Goal: Information Seeking & Learning: Learn about a topic

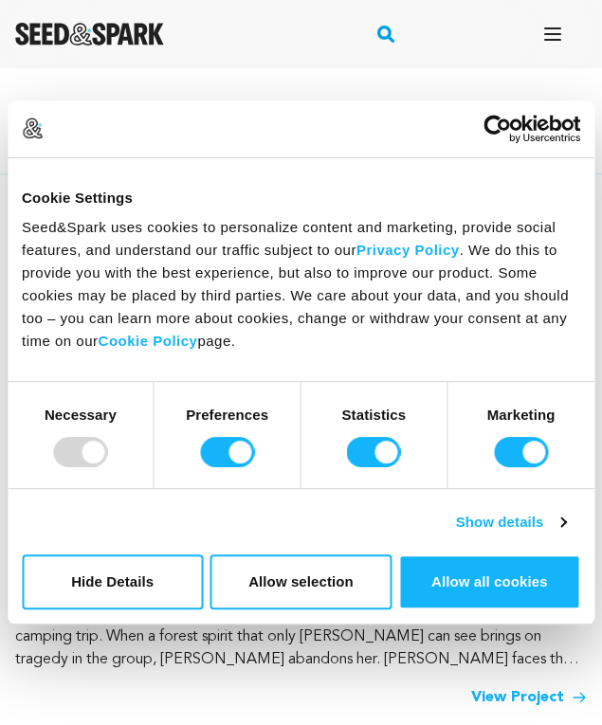
click at [400, 682] on div "Coming of Rage Adrianna Amy Luisa attempts to reconnect with her best friend Ni…" at bounding box center [300, 613] width 571 height 189
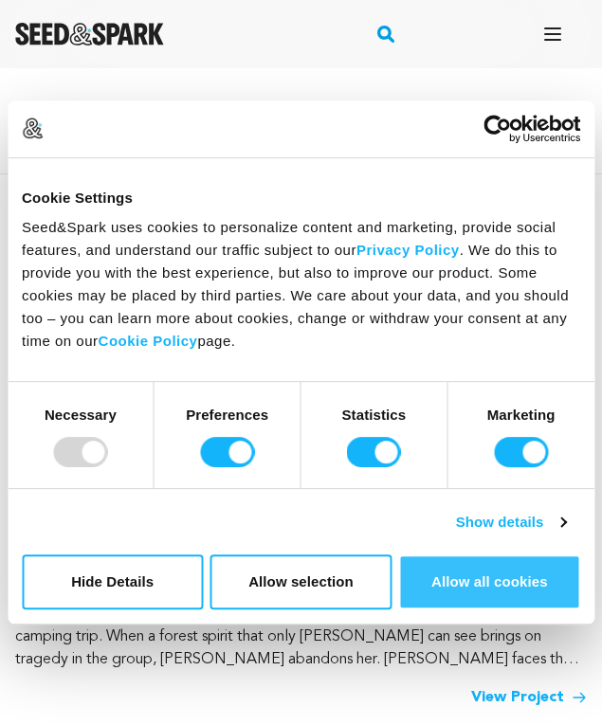
click at [409, 582] on button "Allow all cookies" at bounding box center [489, 581] width 181 height 55
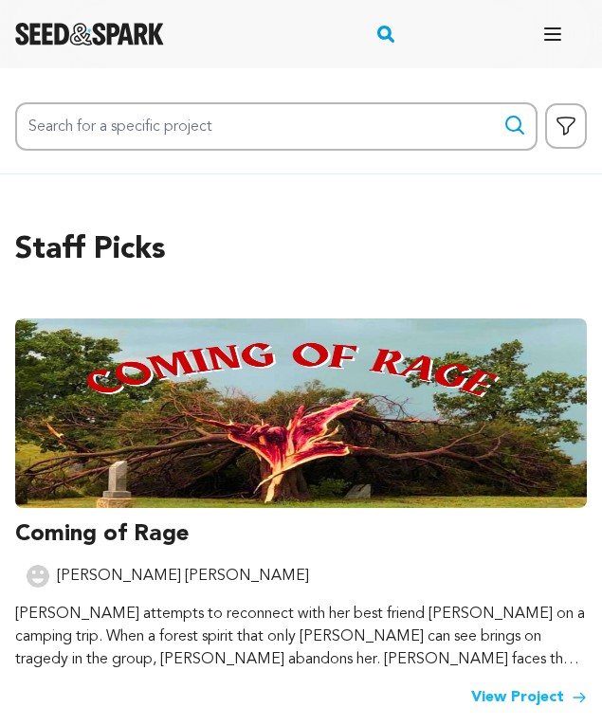
click at [500, 693] on link "View Project" at bounding box center [529, 697] width 116 height 23
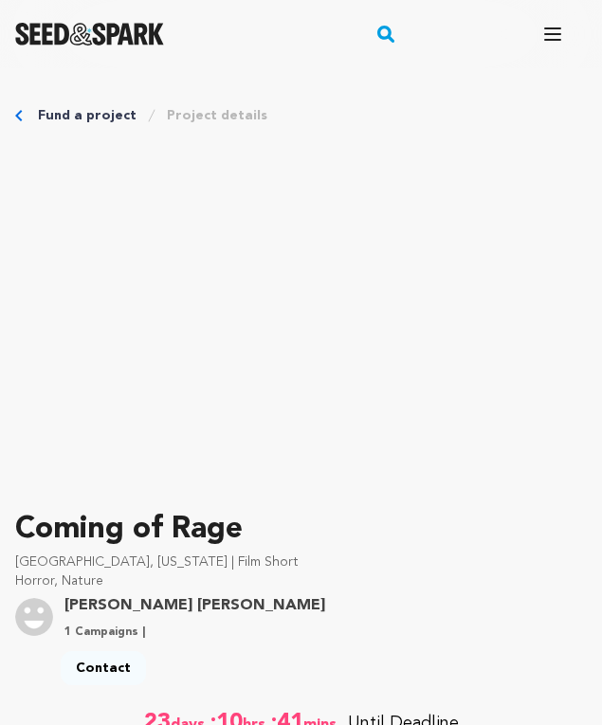
click at [389, 27] on rect "button" at bounding box center [385, 34] width 23 height 23
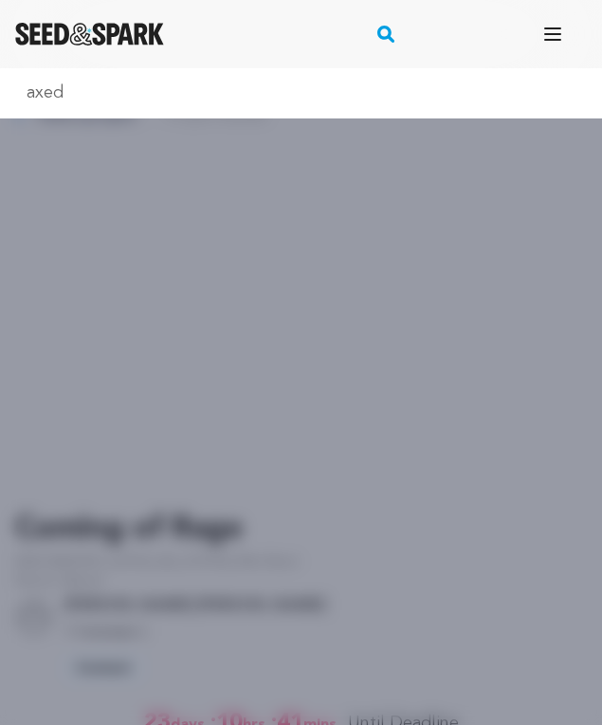
type input "axed"
